Goal: Task Accomplishment & Management: Complete application form

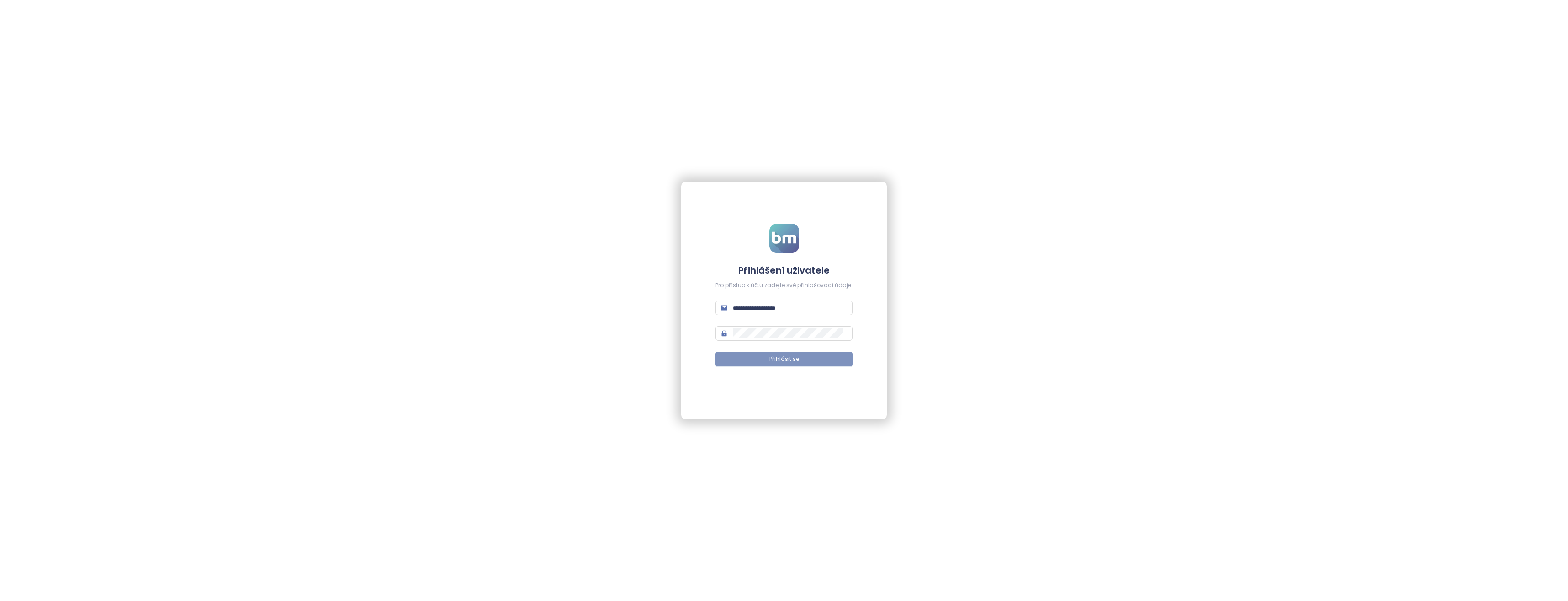
type input "**********"
click at [774, 360] on span "Přihlásit se" at bounding box center [784, 359] width 30 height 9
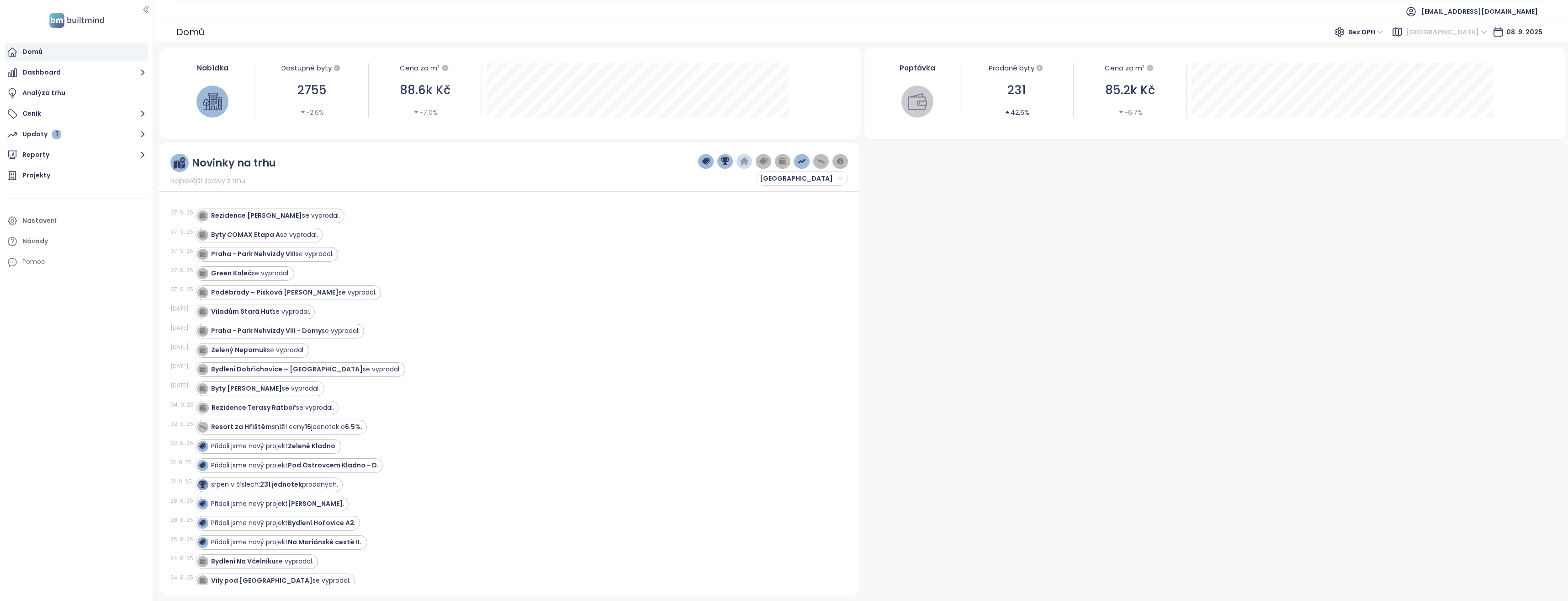
click at [1478, 28] on span "Středočeský kraj" at bounding box center [1446, 32] width 82 height 14
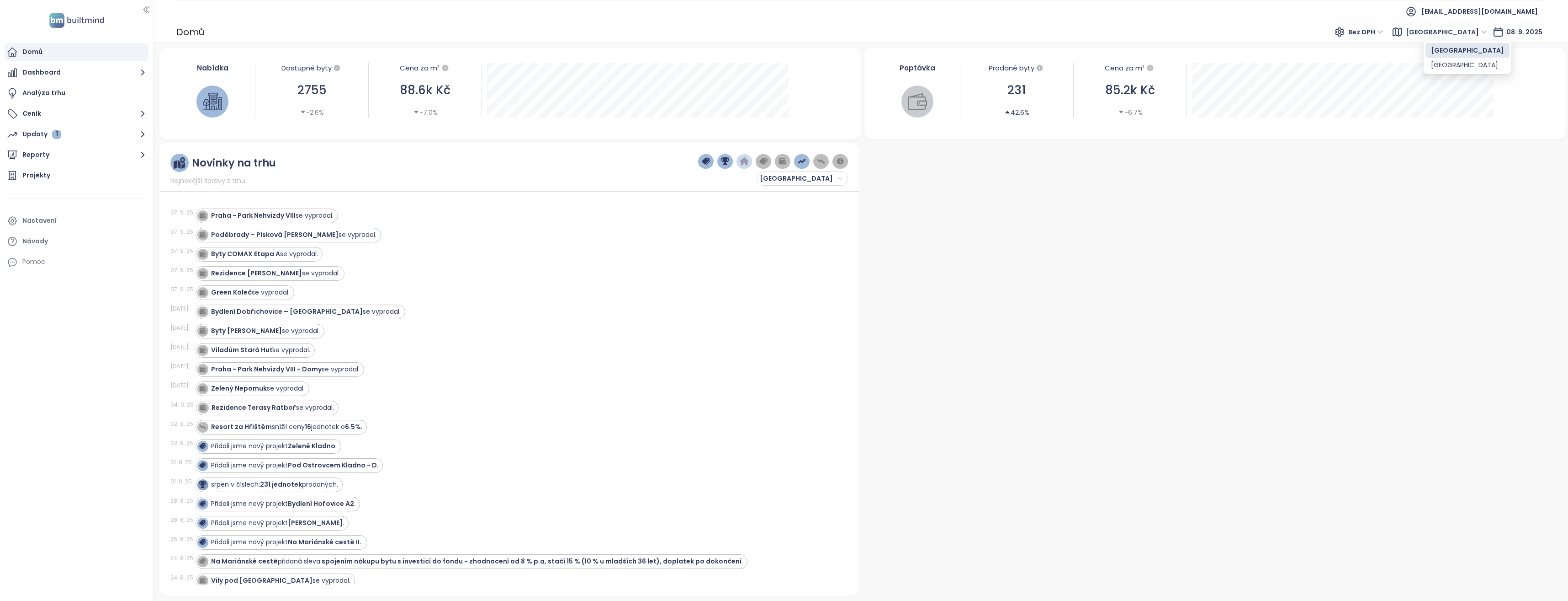
click at [1438, 32] on span "Středočeský kraj" at bounding box center [1446, 32] width 82 height 14
click at [1444, 28] on span "Středočeský kraj" at bounding box center [1446, 32] width 82 height 14
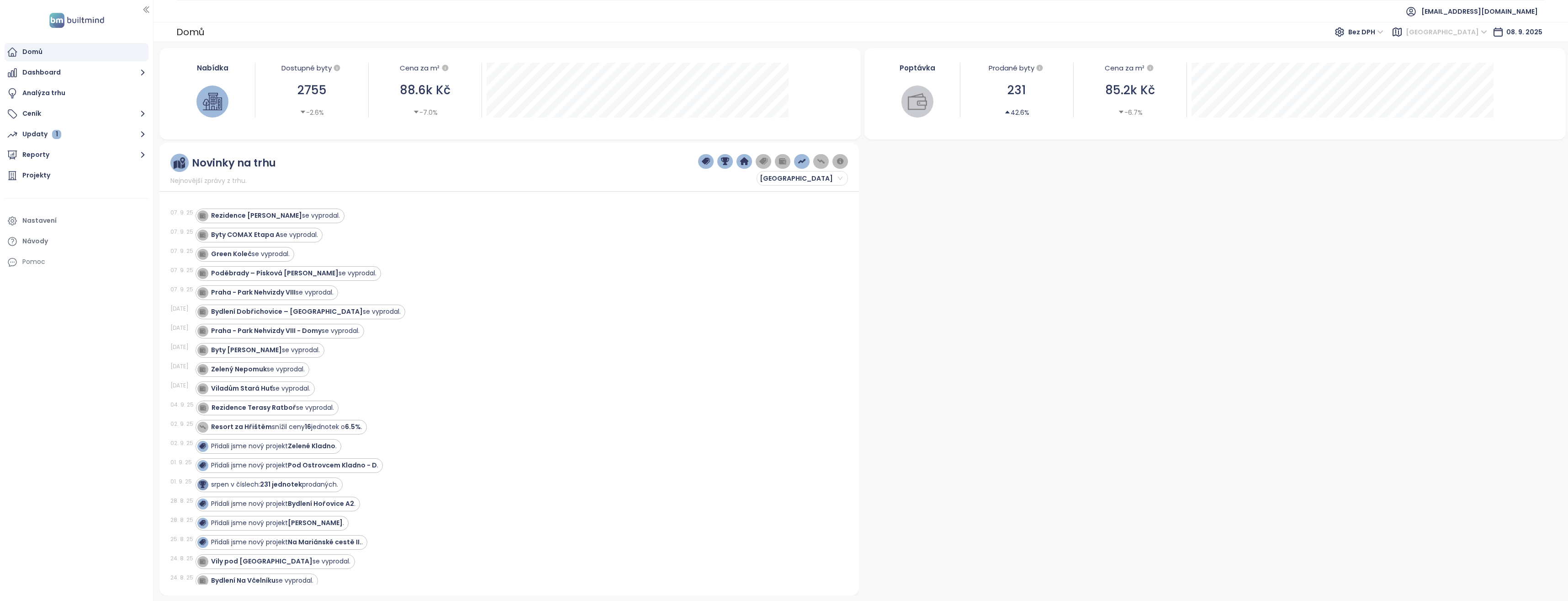
click at [1439, 32] on span "Středočeský kraj" at bounding box center [1446, 32] width 82 height 14
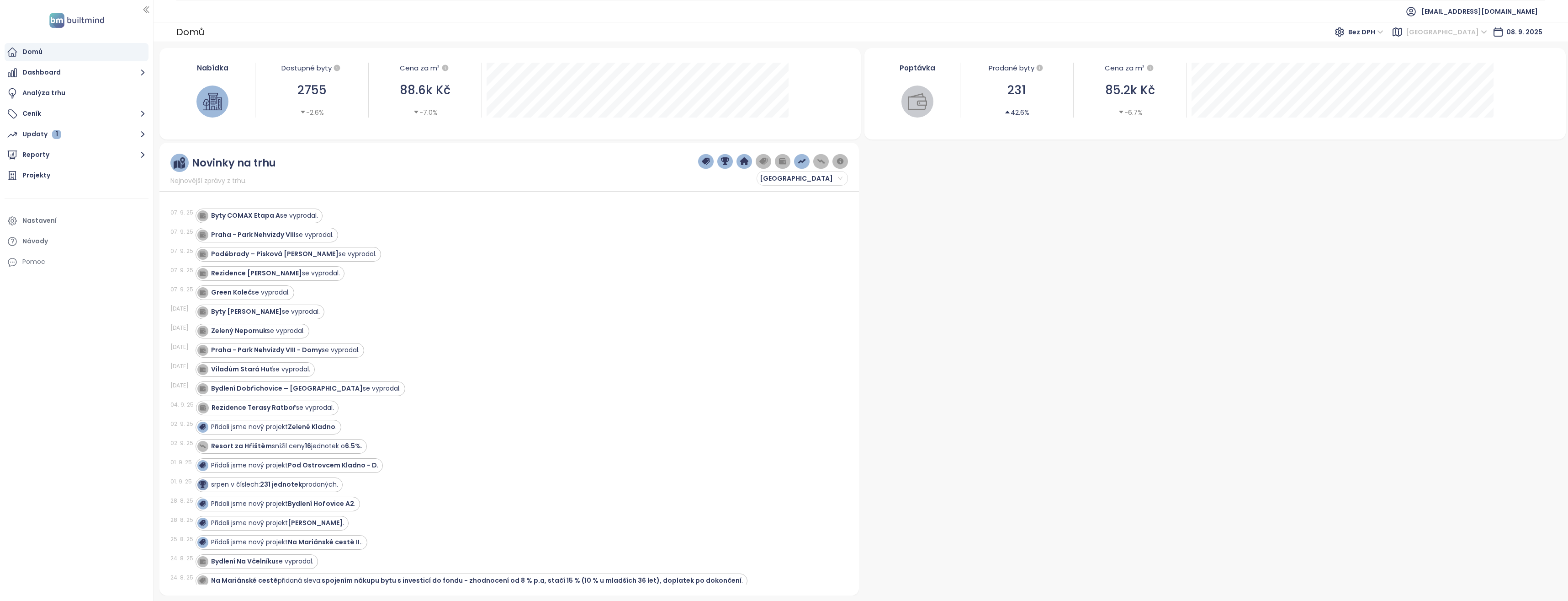
click at [1439, 32] on span "Středočeský kraj" at bounding box center [1446, 32] width 82 height 14
click at [1438, 62] on div "Praha" at bounding box center [1467, 65] width 73 height 10
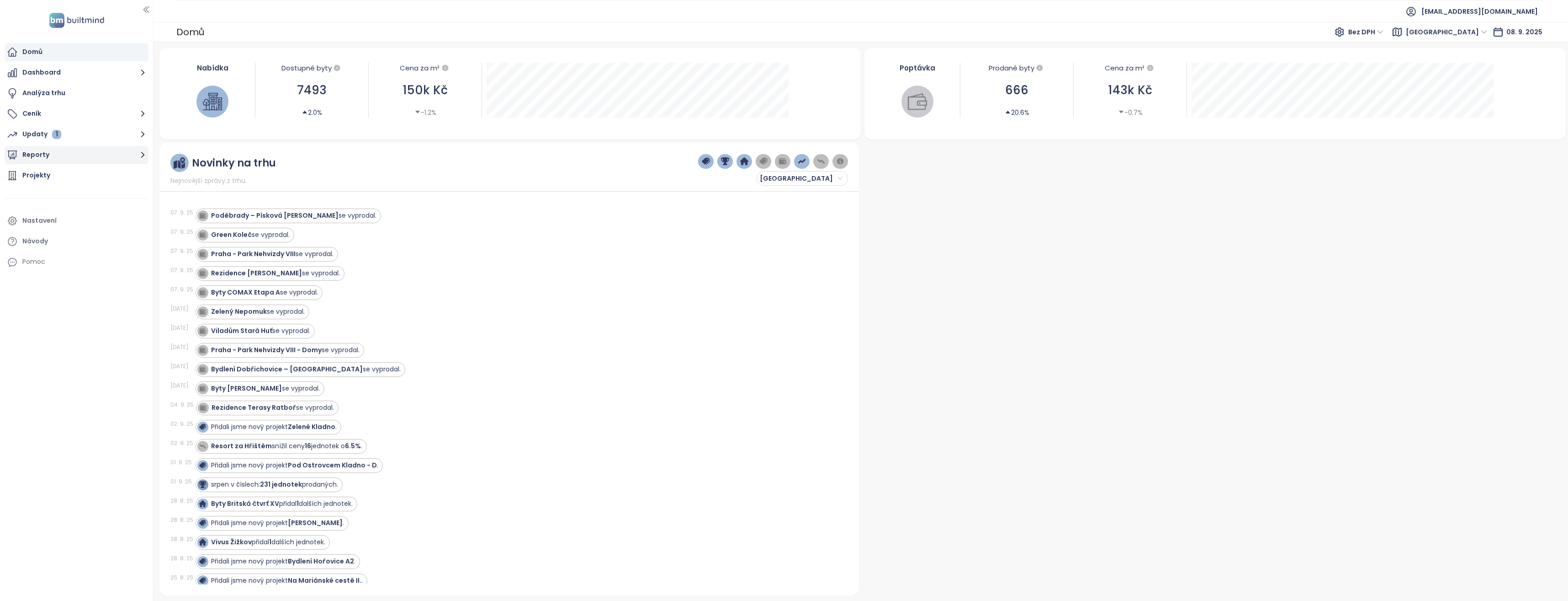
click at [143, 153] on icon "button" at bounding box center [143, 155] width 12 height 12
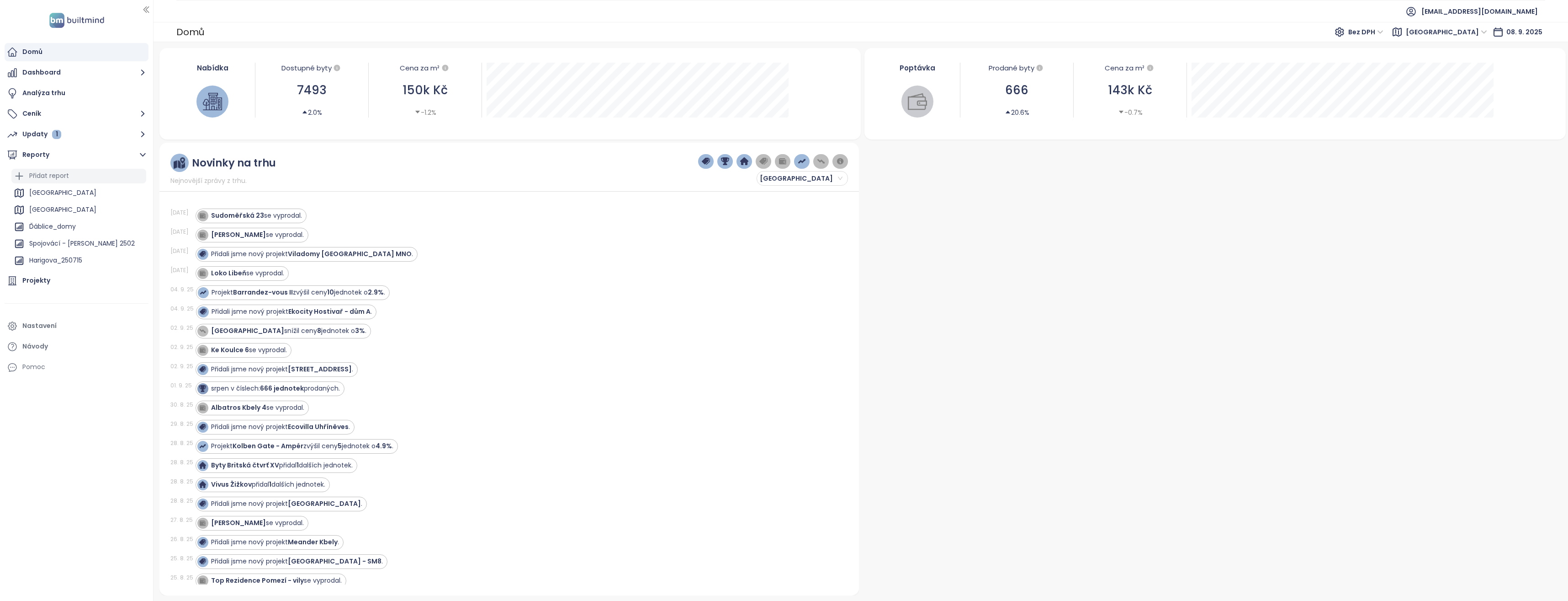
click at [60, 175] on div "Přidat report" at bounding box center [49, 176] width 40 height 12
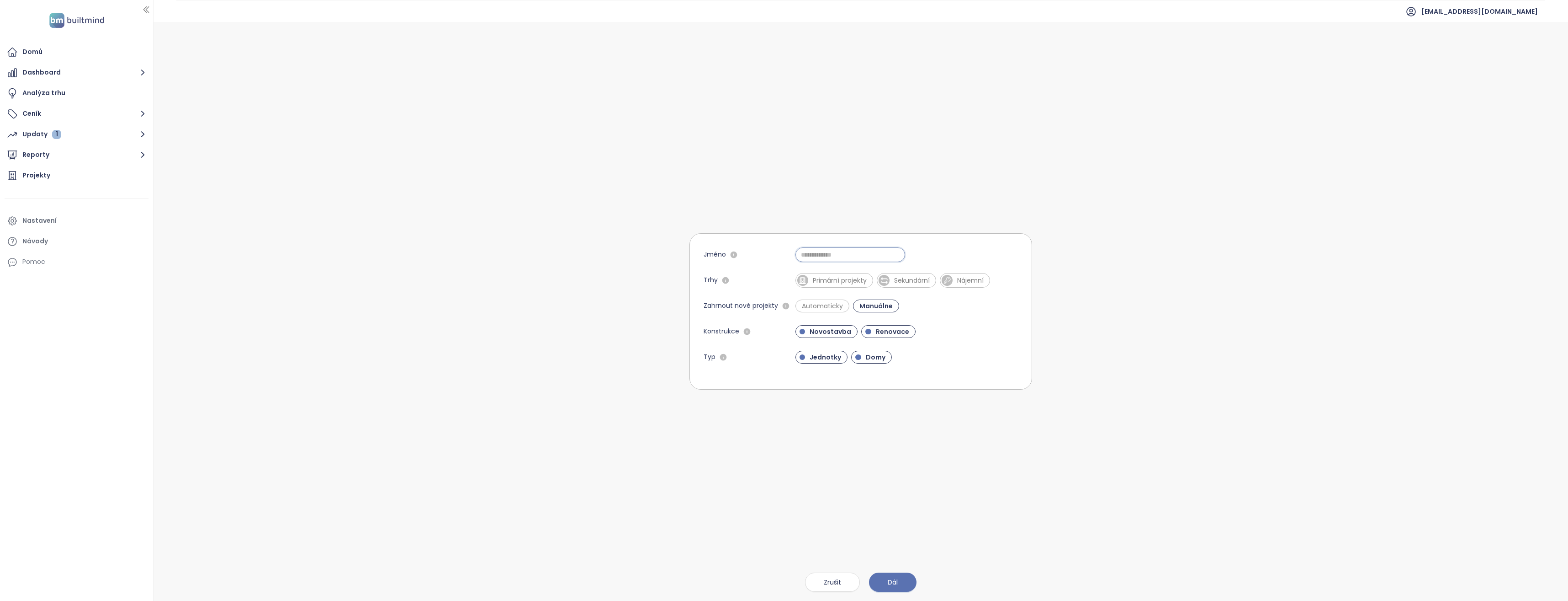
click at [823, 253] on input "Jméno" at bounding box center [850, 254] width 110 height 15
type input "**********"
click at [832, 278] on span "Primární projekty" at bounding box center [839, 279] width 63 height 9
click at [894, 333] on span "Renovace" at bounding box center [892, 331] width 43 height 9
click at [820, 360] on span "Jednotky" at bounding box center [825, 356] width 41 height 9
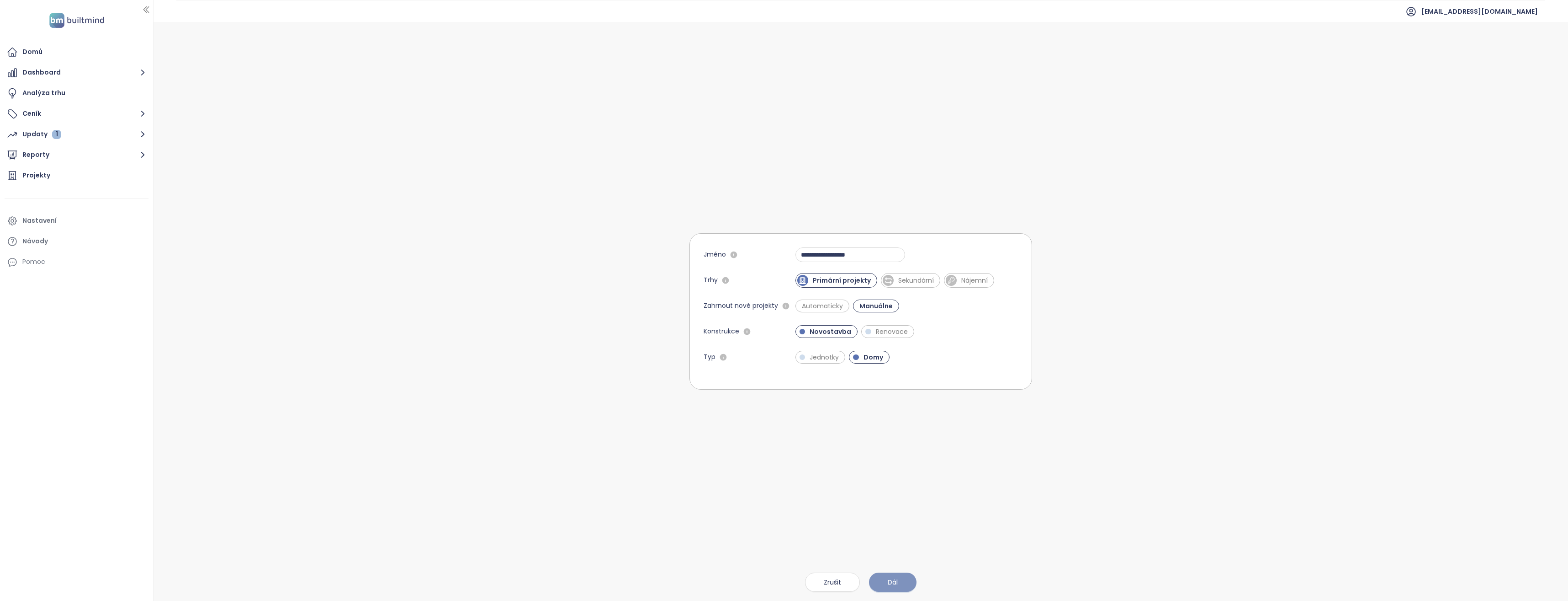
click at [887, 581] on button "Dál" at bounding box center [892, 582] width 48 height 19
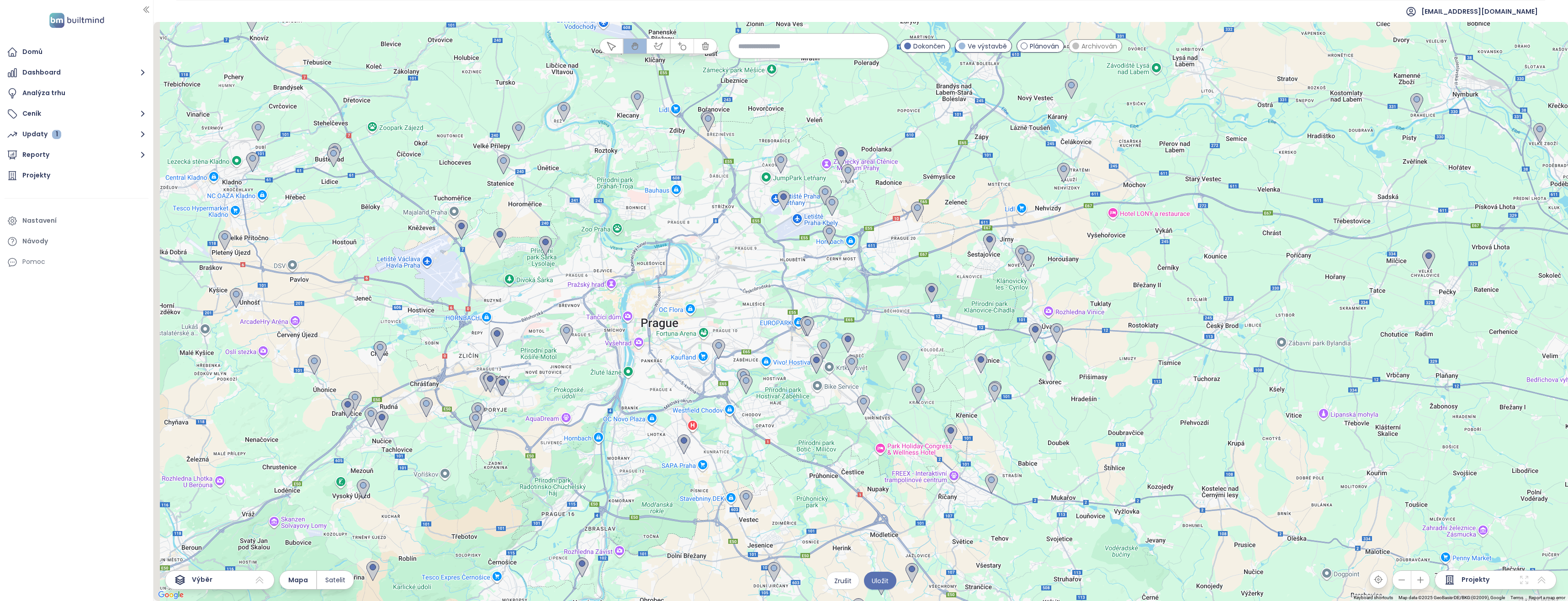
drag, startPoint x: 807, startPoint y: 278, endPoint x: 865, endPoint y: 305, distance: 64.0
click at [887, 327] on div at bounding box center [860, 311] width 1414 height 579
